Goal: Information Seeking & Learning: Learn about a topic

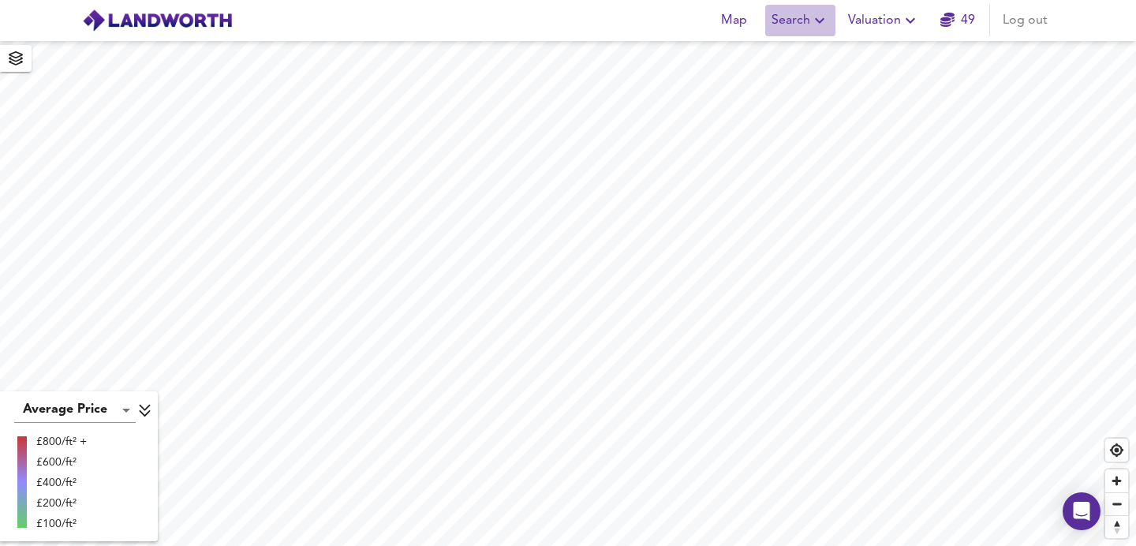
click at [784, 22] on span "Search" at bounding box center [801, 20] width 58 height 22
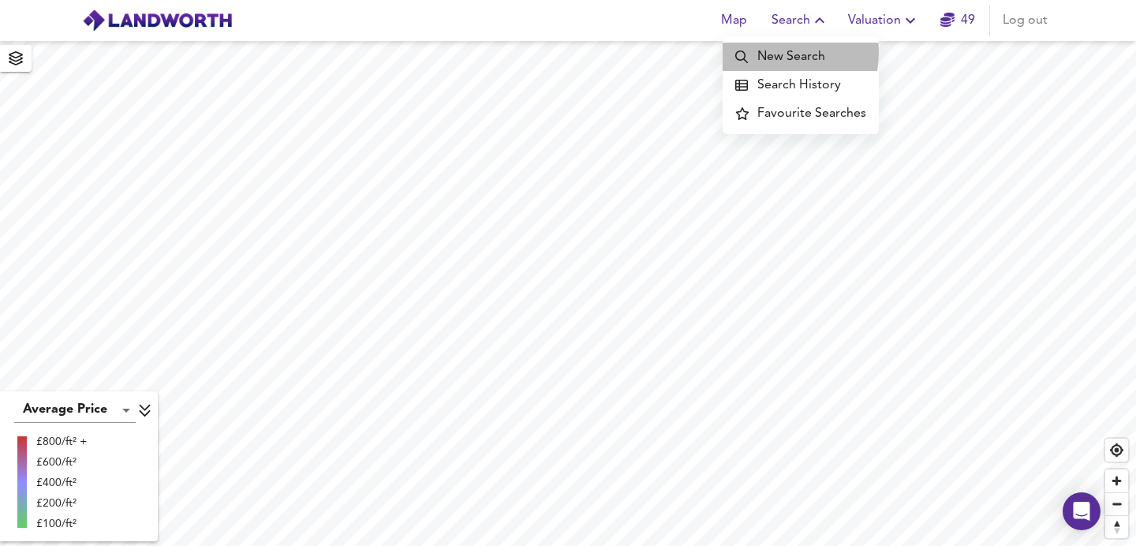
click at [776, 53] on li "New Search" at bounding box center [801, 57] width 156 height 28
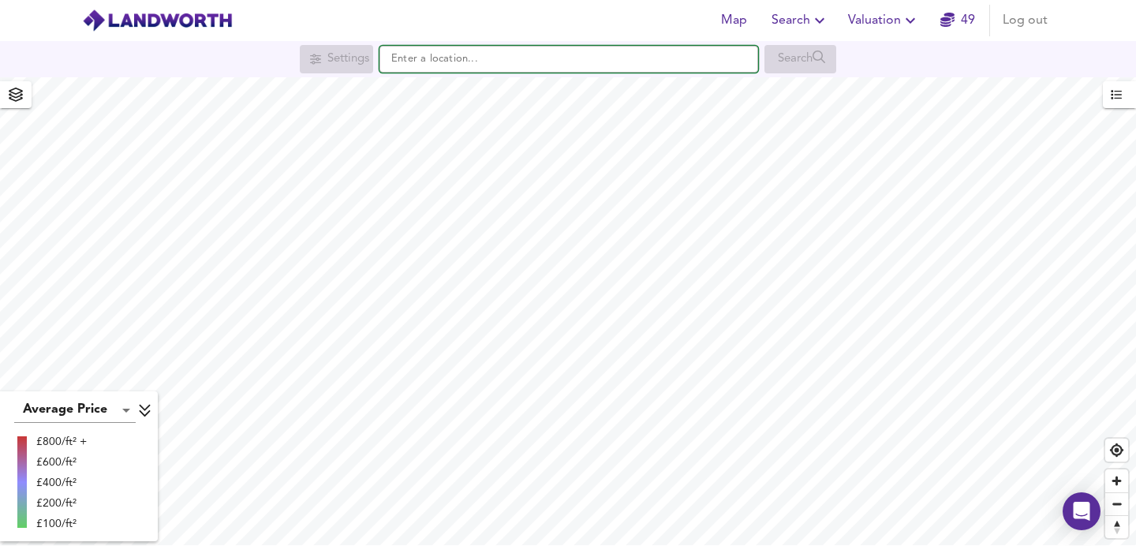
click at [536, 68] on input "text" at bounding box center [568, 59] width 379 height 27
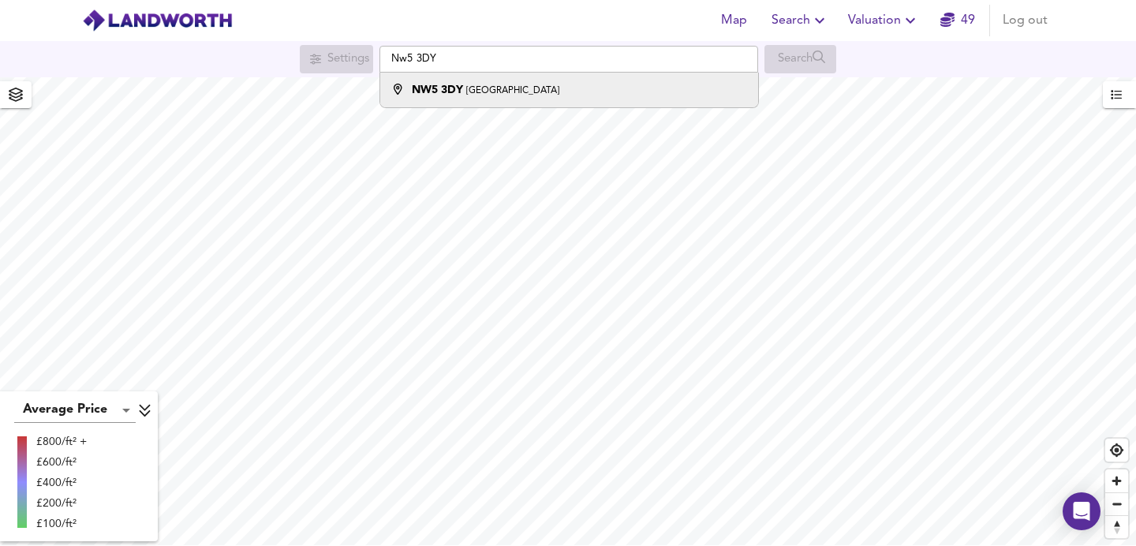
click at [537, 90] on small "[GEOGRAPHIC_DATA]" at bounding box center [512, 90] width 93 height 9
type input "[STREET_ADDRESS]"
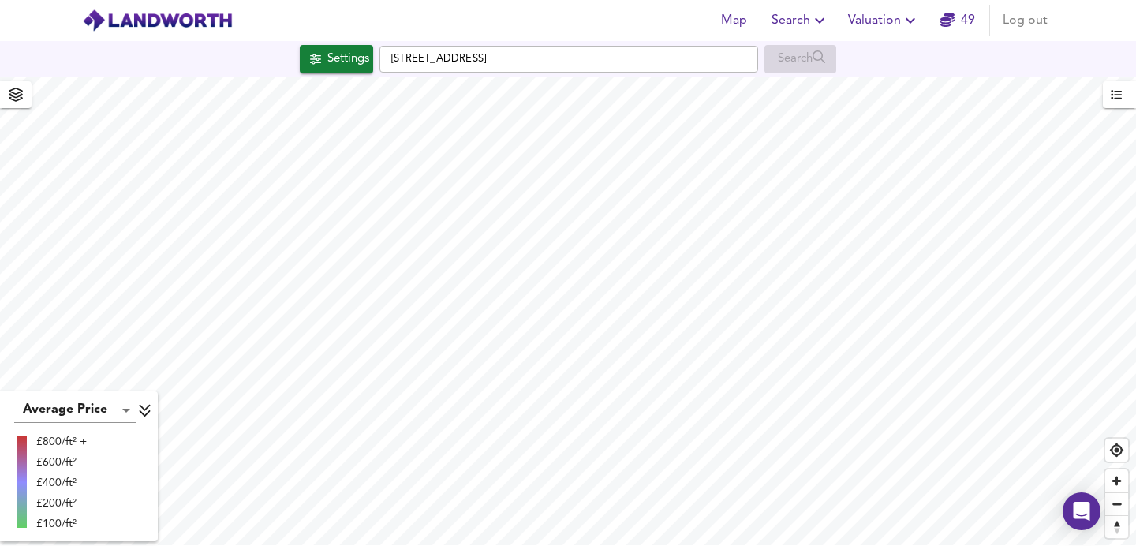
checkbox input "false"
checkbox input "true"
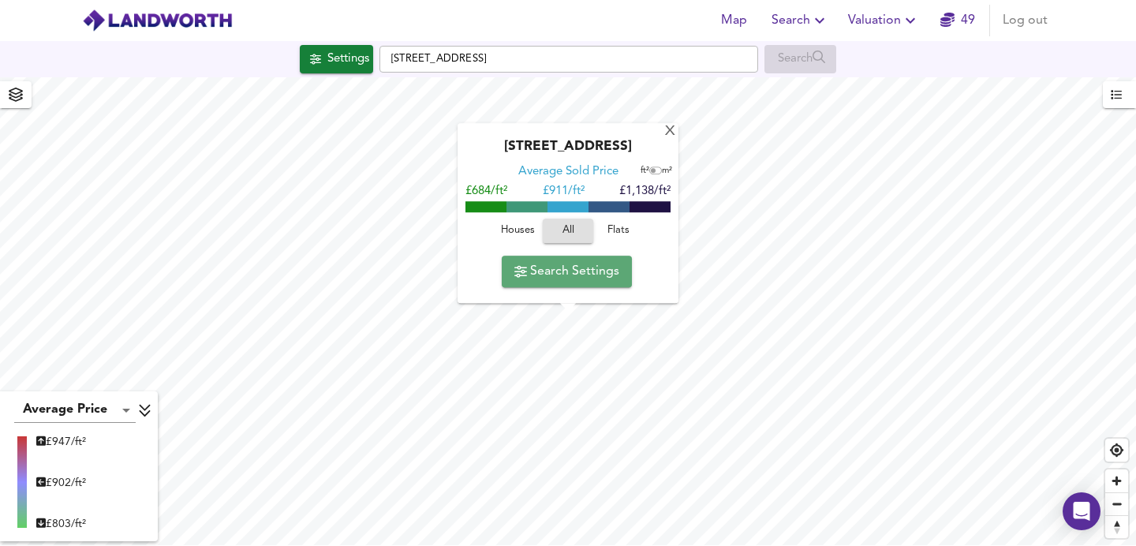
click at [584, 276] on span "Search Settings" at bounding box center [566, 271] width 105 height 22
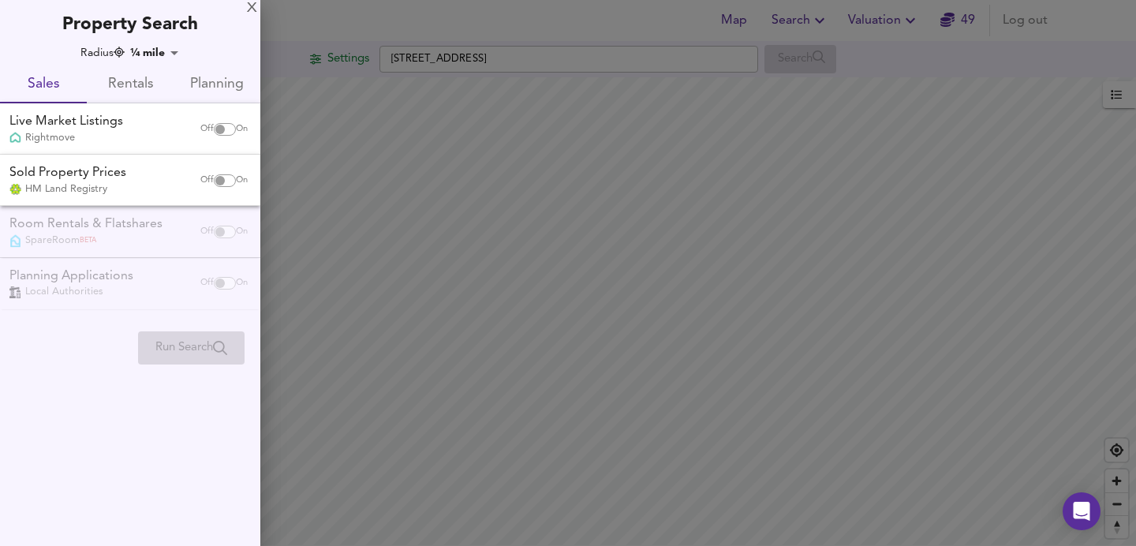
click at [218, 133] on input "checkbox" at bounding box center [220, 129] width 38 height 13
checkbox input "true"
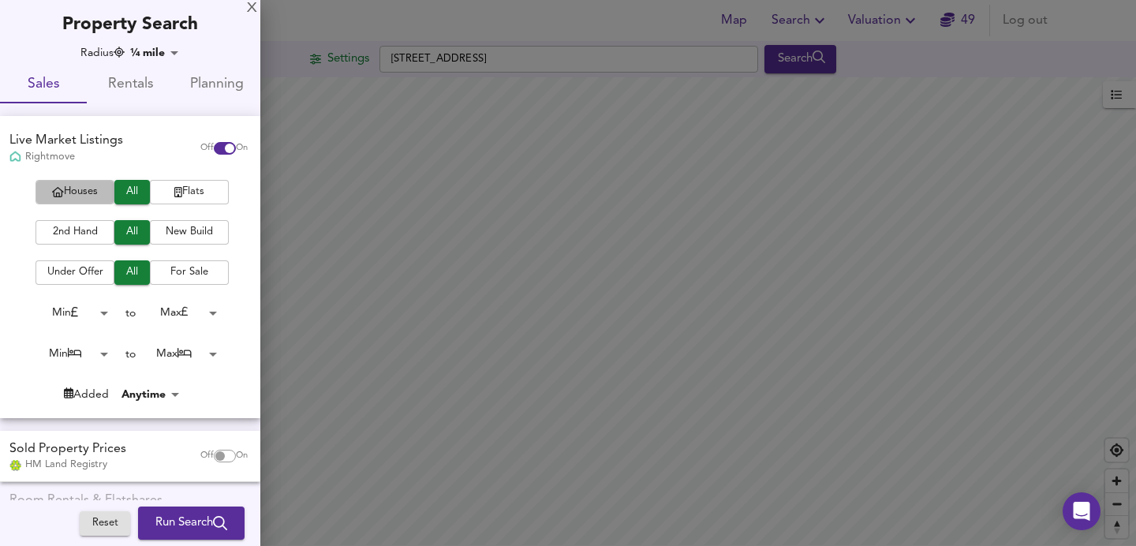
click at [84, 188] on span "Houses" at bounding box center [74, 192] width 63 height 18
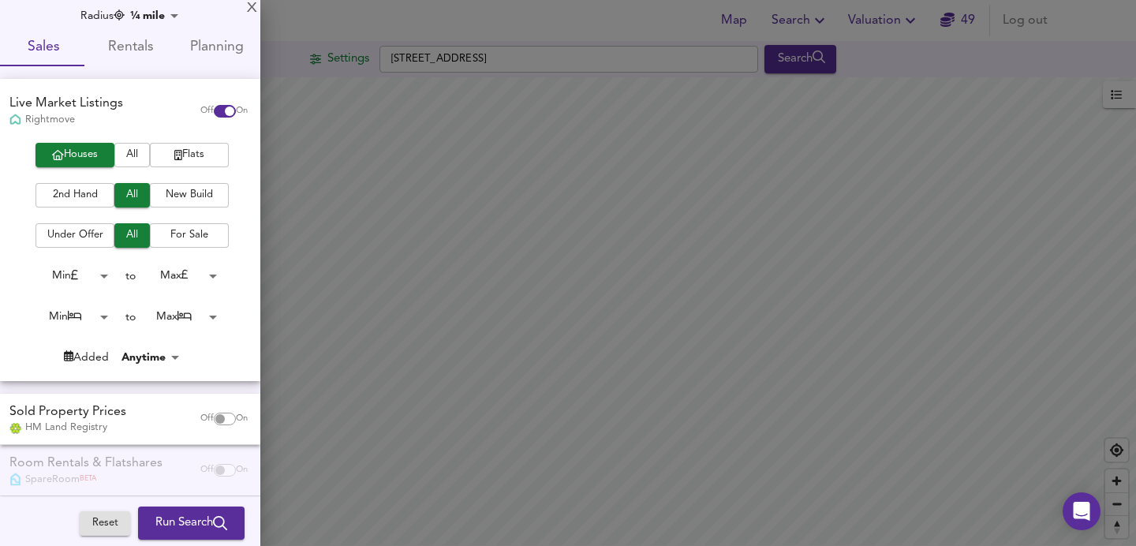
scroll to position [51, 0]
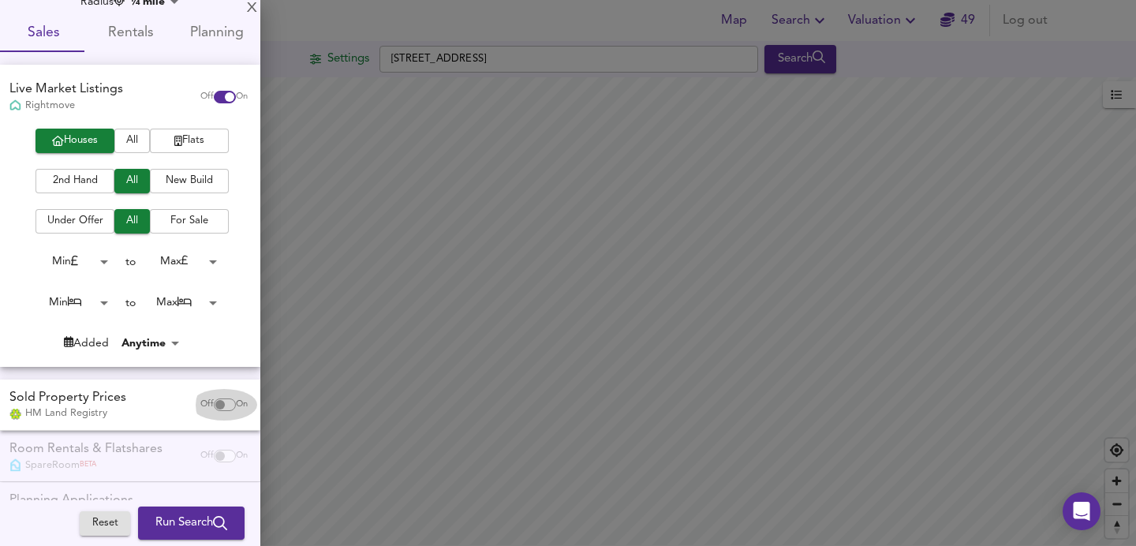
click at [200, 402] on span "Off" at bounding box center [206, 404] width 13 height 13
checkbox input "true"
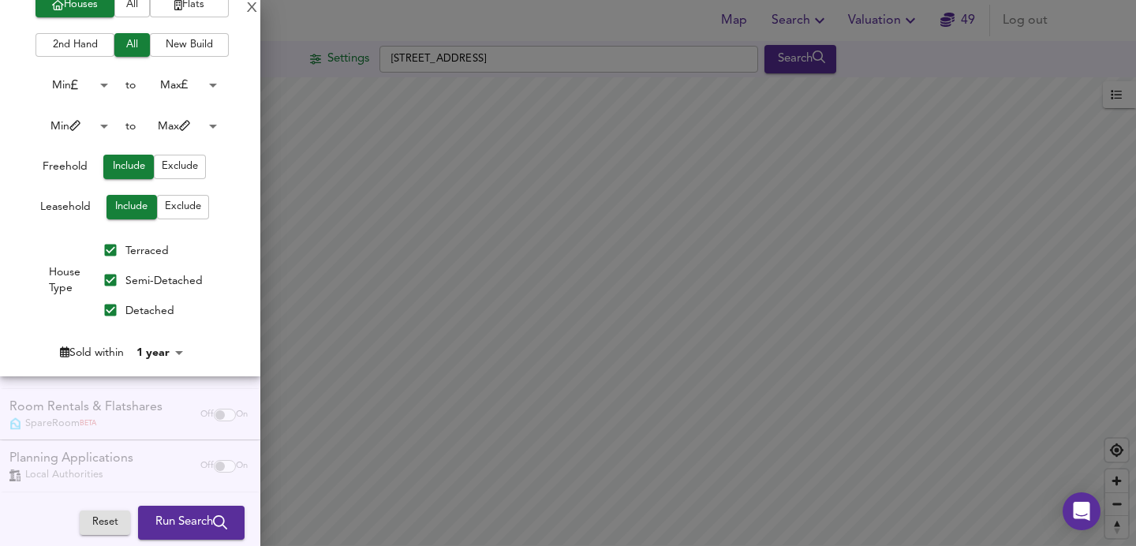
scroll to position [501, 0]
click at [154, 346] on body "Map Search Valuation [STREET_ADDRESS] Search Average Price landworth £ 947/ft² …" at bounding box center [568, 273] width 1136 height 546
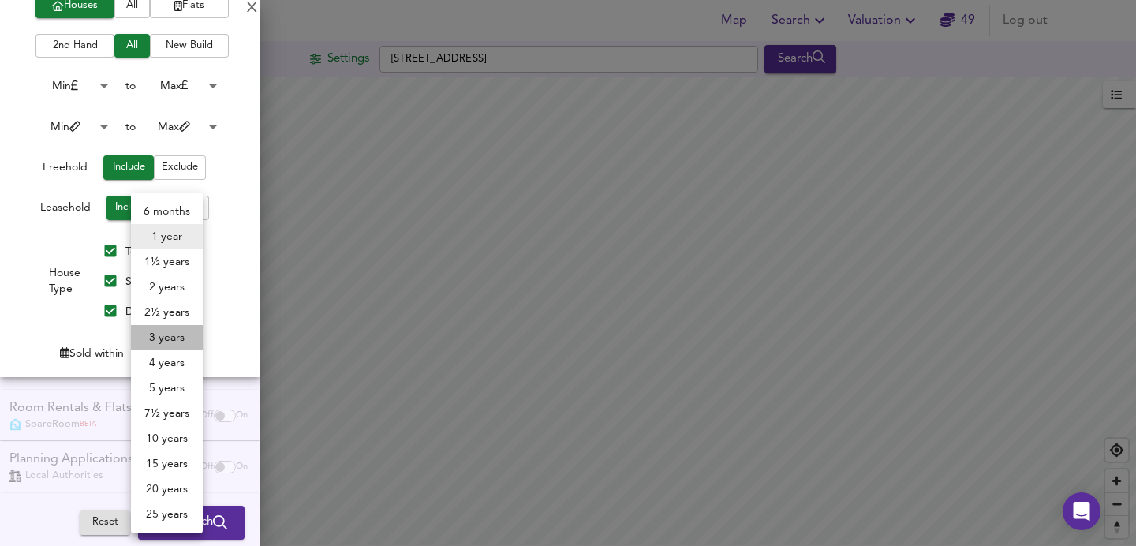
click at [159, 335] on li "3 years" at bounding box center [167, 337] width 72 height 25
type input "36"
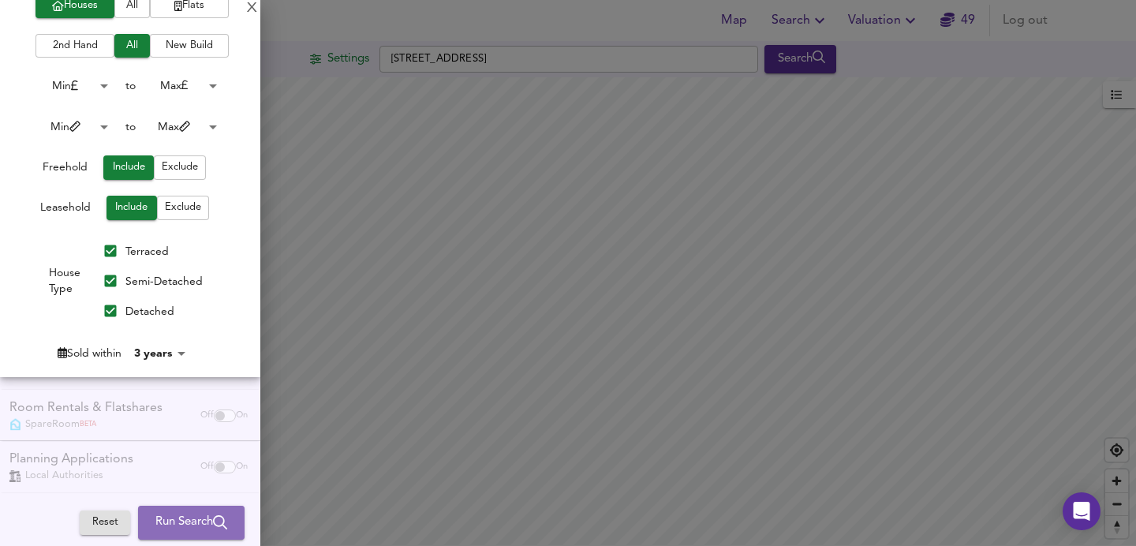
click at [176, 523] on span "Run Search" at bounding box center [191, 523] width 72 height 21
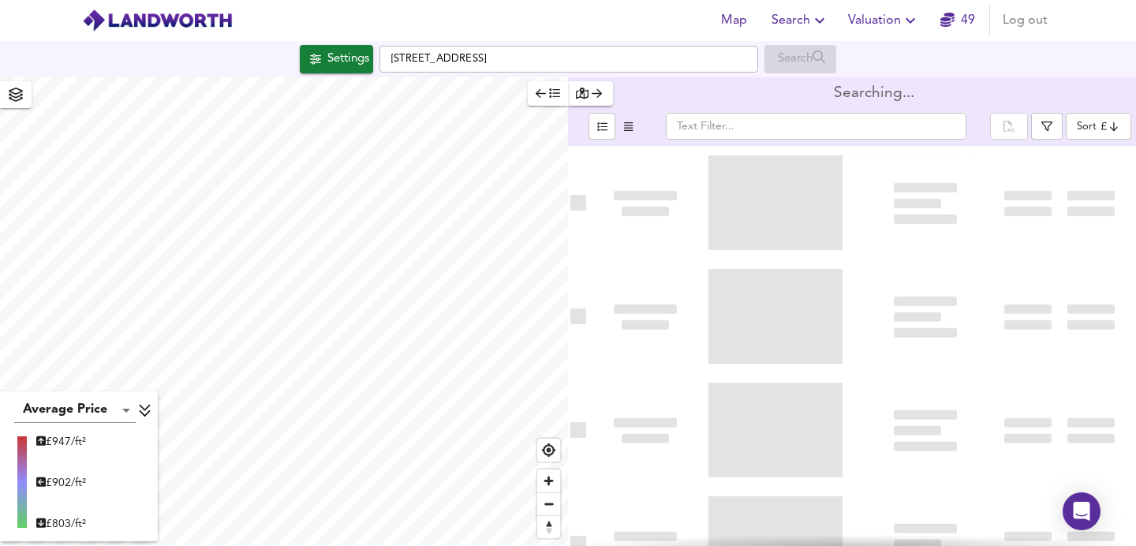
type input "bestdeal"
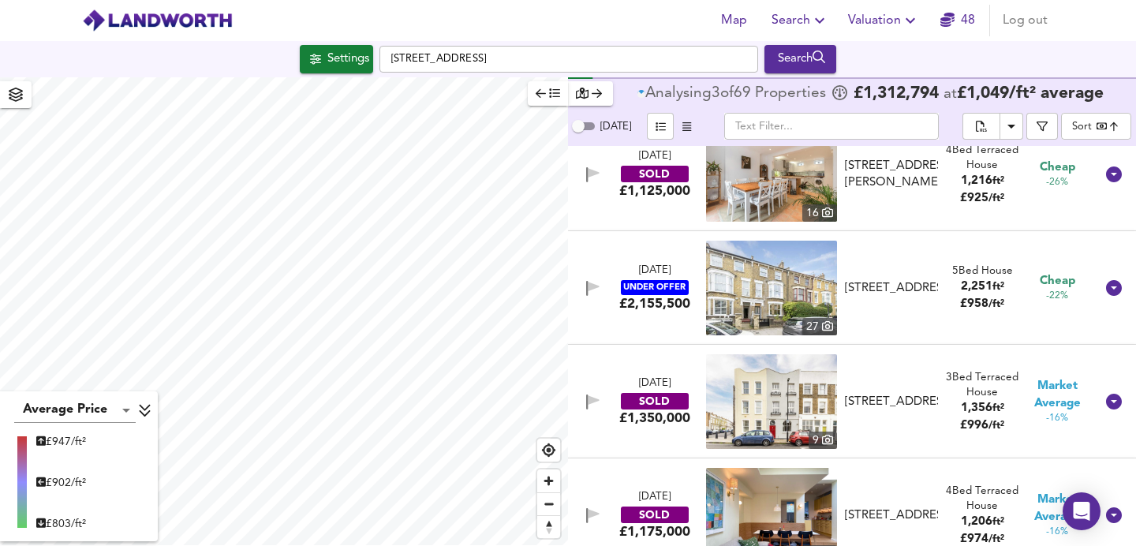
scroll to position [939, 0]
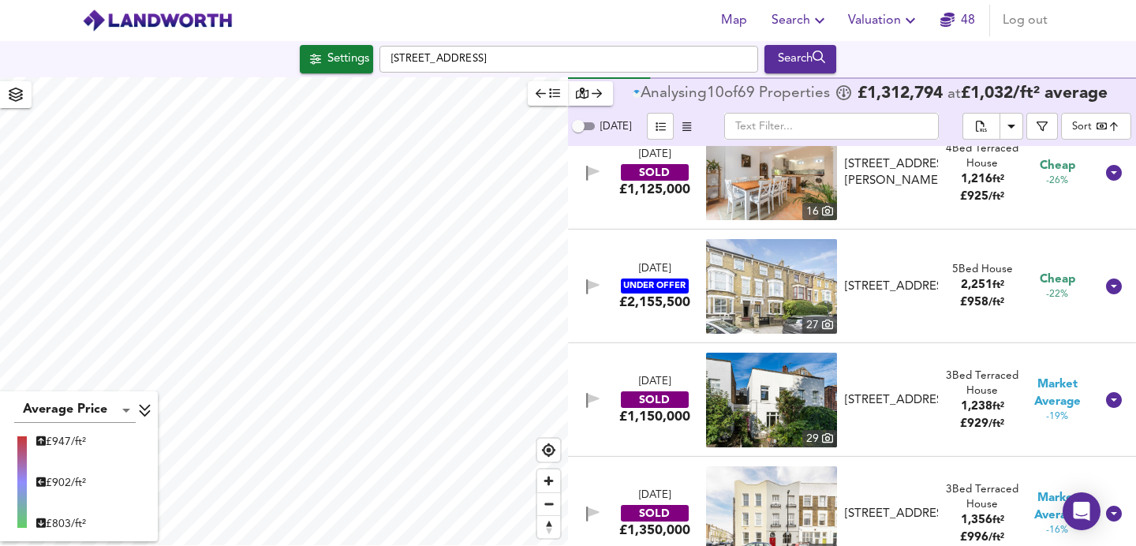
click at [795, 123] on input "text" at bounding box center [831, 126] width 215 height 27
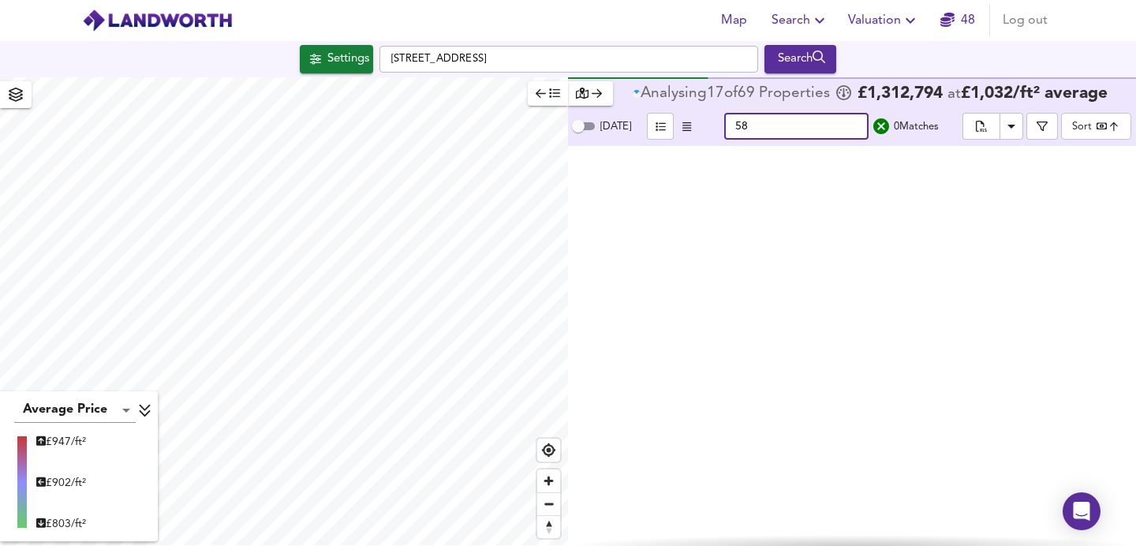
scroll to position [0, 0]
type input "5"
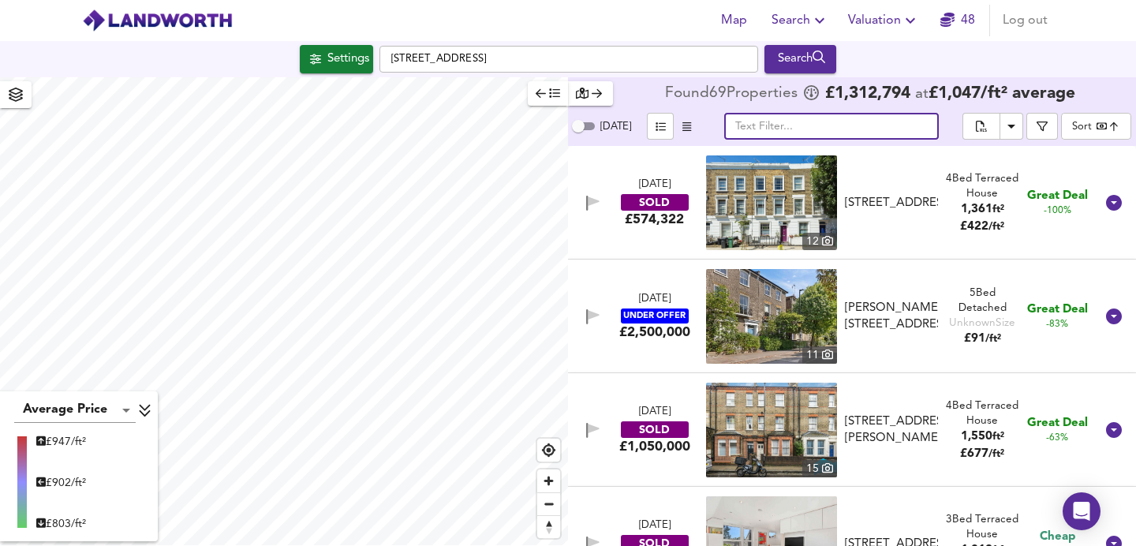
click at [678, 129] on span "button" at bounding box center [687, 127] width 19 height 18
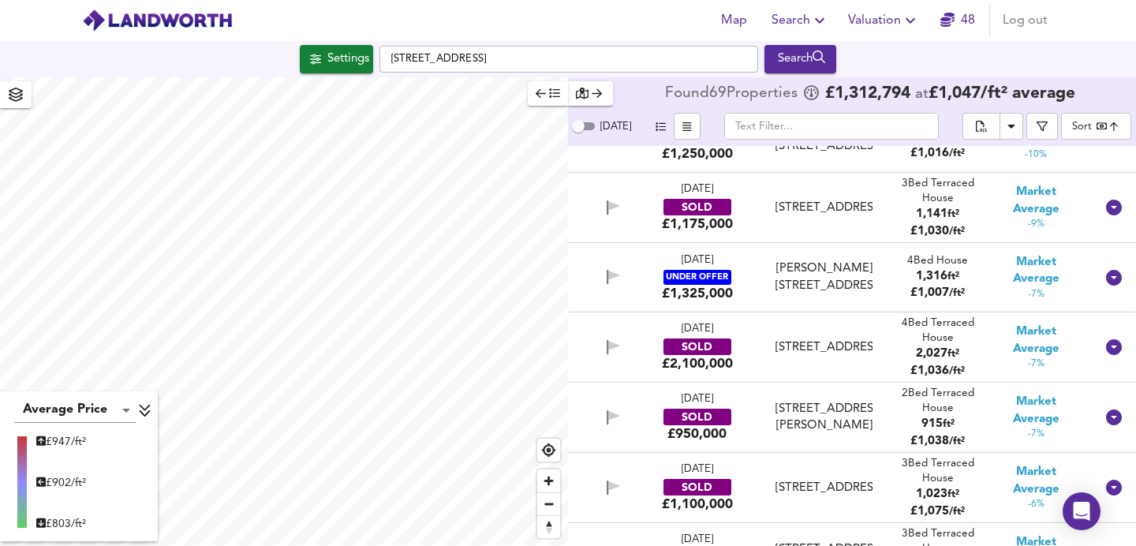
scroll to position [1594, 0]
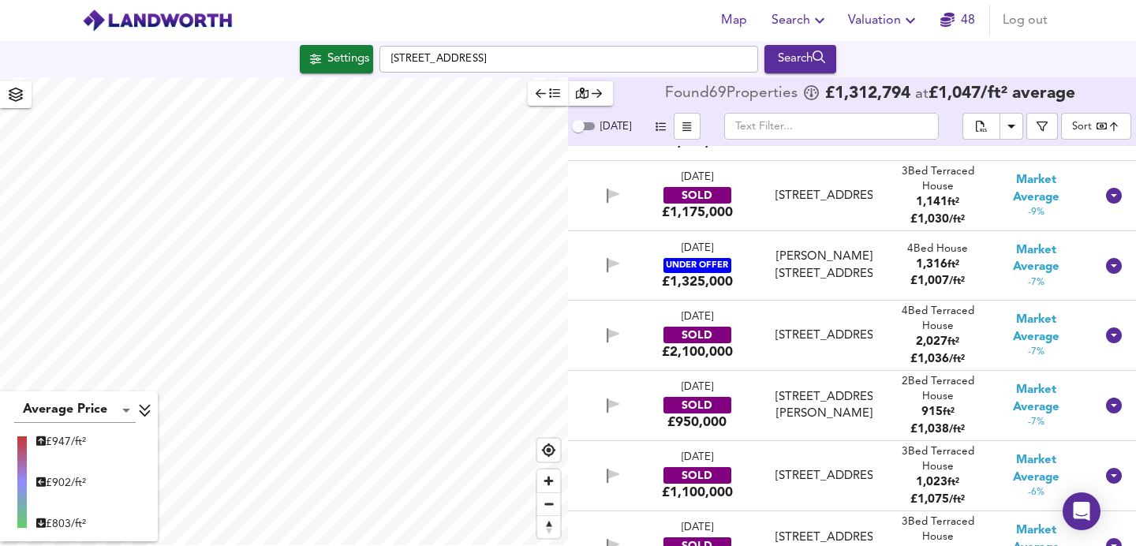
click at [1096, 126] on body "Map Search Valuation 48 Log out Settings [GEOGRAPHIC_DATA] Search Average Price…" at bounding box center [568, 273] width 1136 height 546
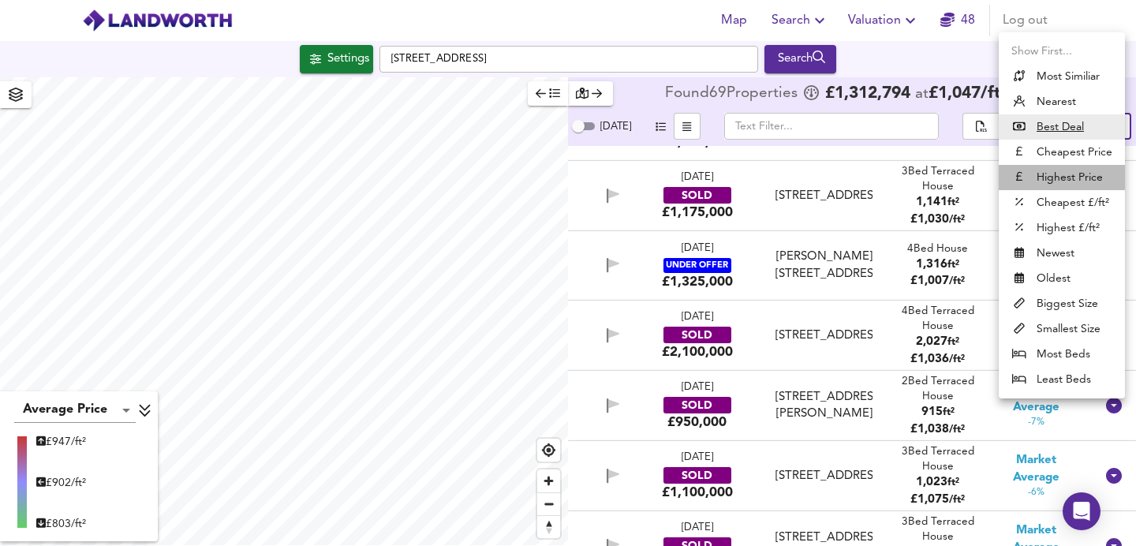
click at [1059, 171] on li "Highest Price" at bounding box center [1062, 177] width 126 height 25
type input "expensive"
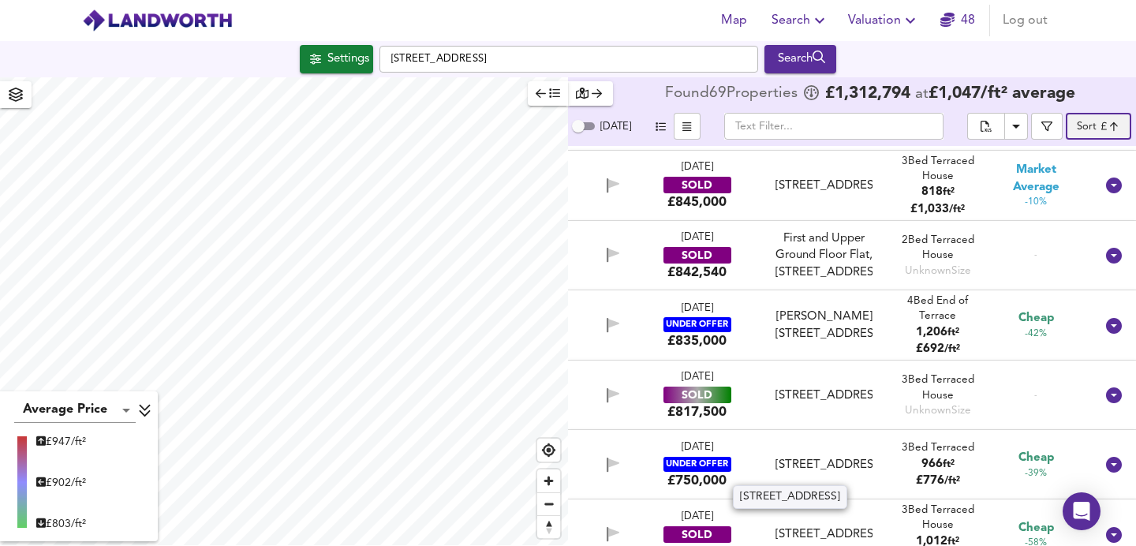
scroll to position [4196, 0]
